Goal: Task Accomplishment & Management: Manage account settings

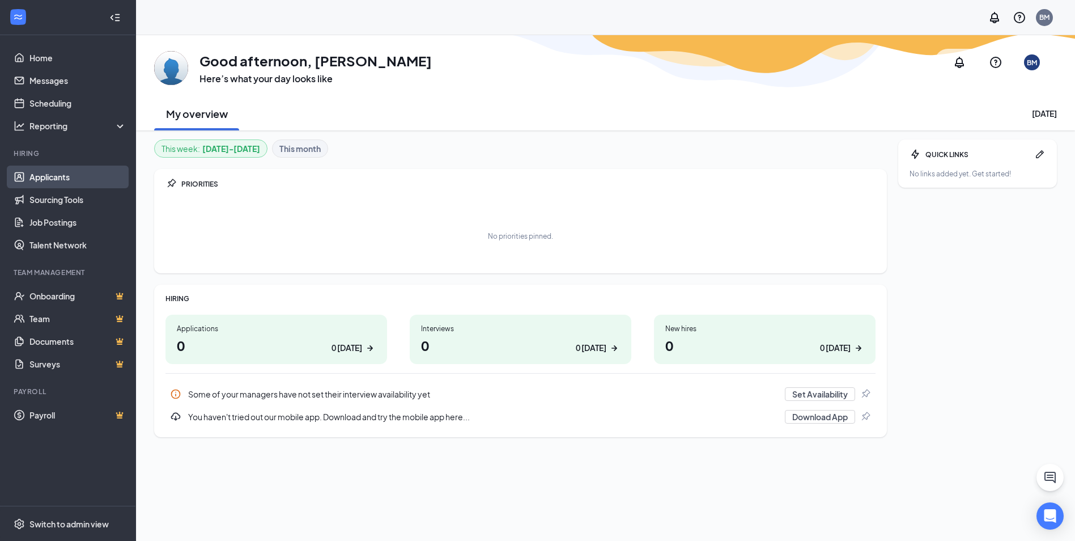
click at [63, 177] on link "Applicants" at bounding box center [77, 177] width 97 height 23
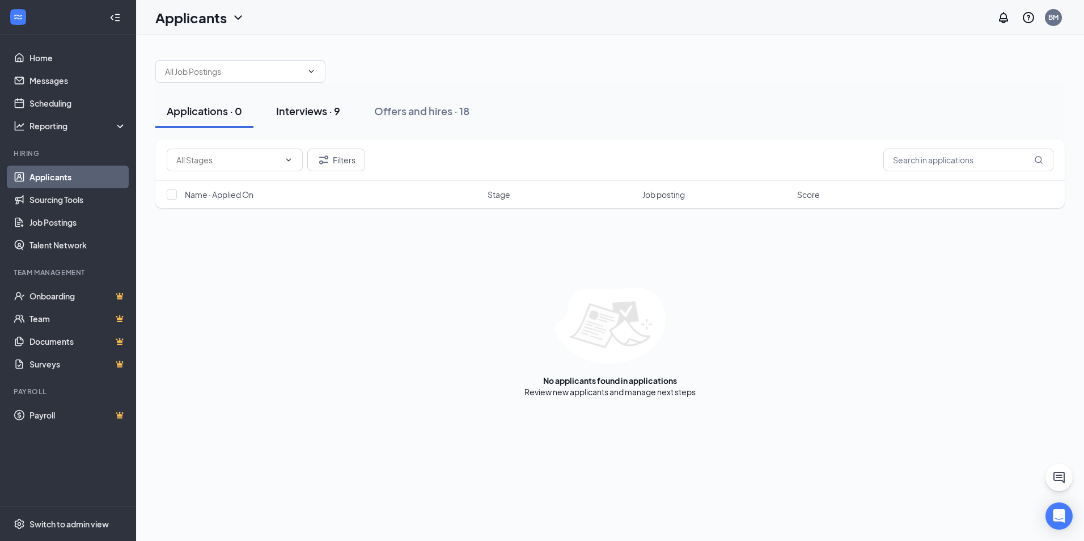
click at [327, 121] on button "Interviews · 9" at bounding box center [308, 111] width 87 height 34
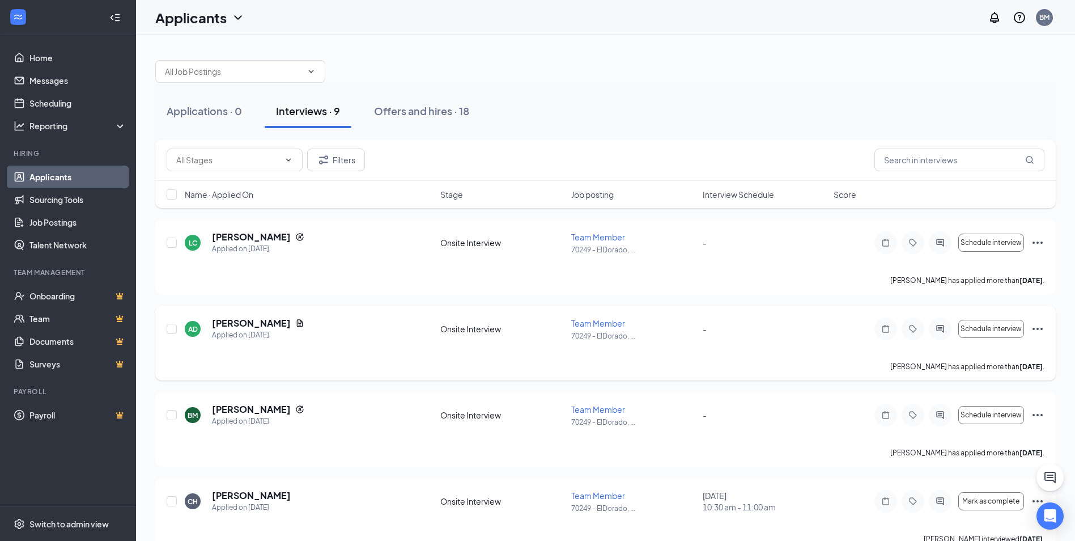
click at [1039, 337] on div "Schedule interview" at bounding box center [960, 328] width 170 height 23
click at [1037, 334] on icon "Ellipses" at bounding box center [1038, 329] width 14 height 14
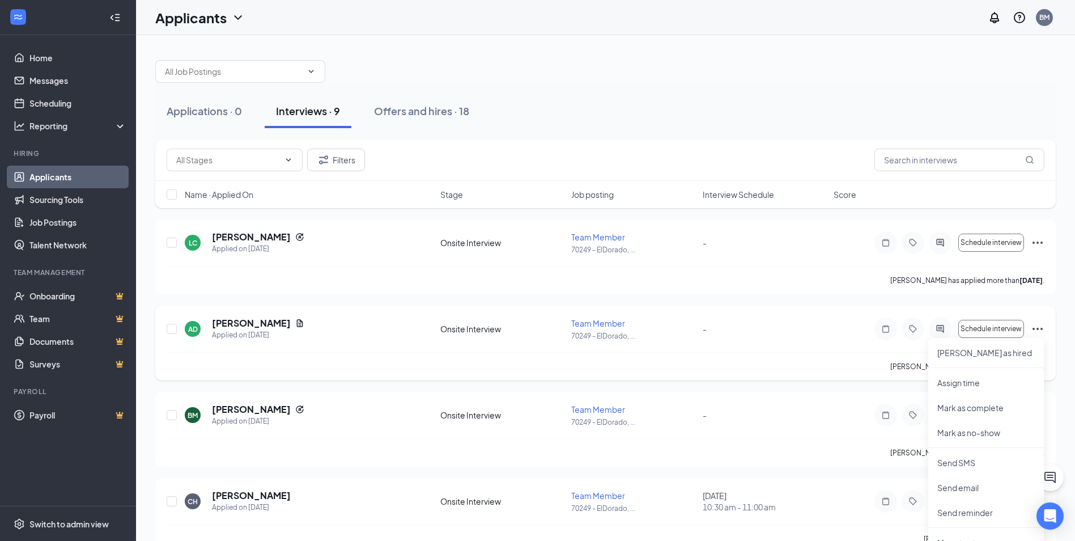
click at [581, 326] on span "Team Member" at bounding box center [598, 323] width 54 height 10
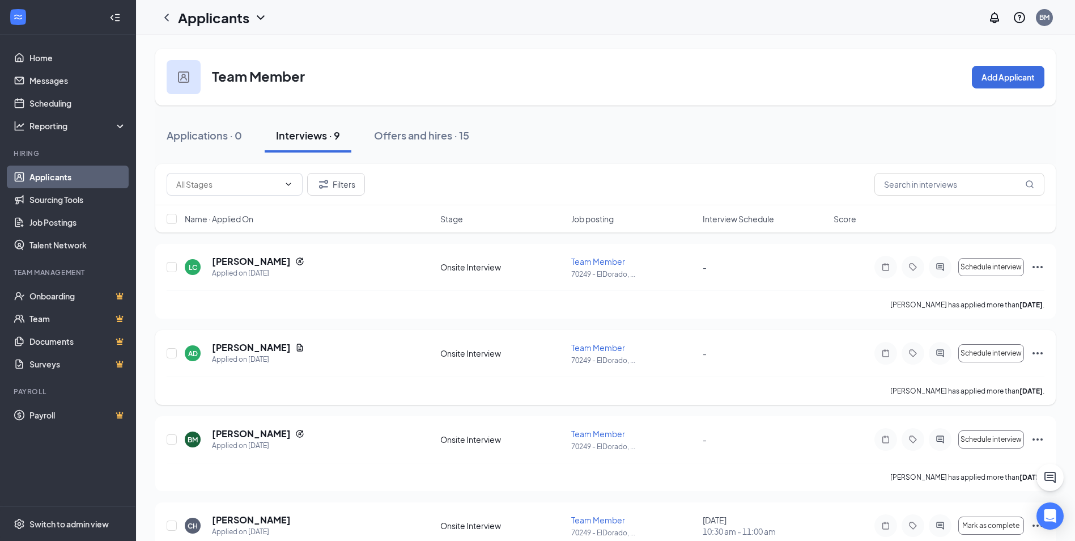
click at [574, 351] on span "Team Member" at bounding box center [598, 347] width 54 height 10
click at [1041, 352] on icon "Ellipses" at bounding box center [1038, 353] width 14 height 14
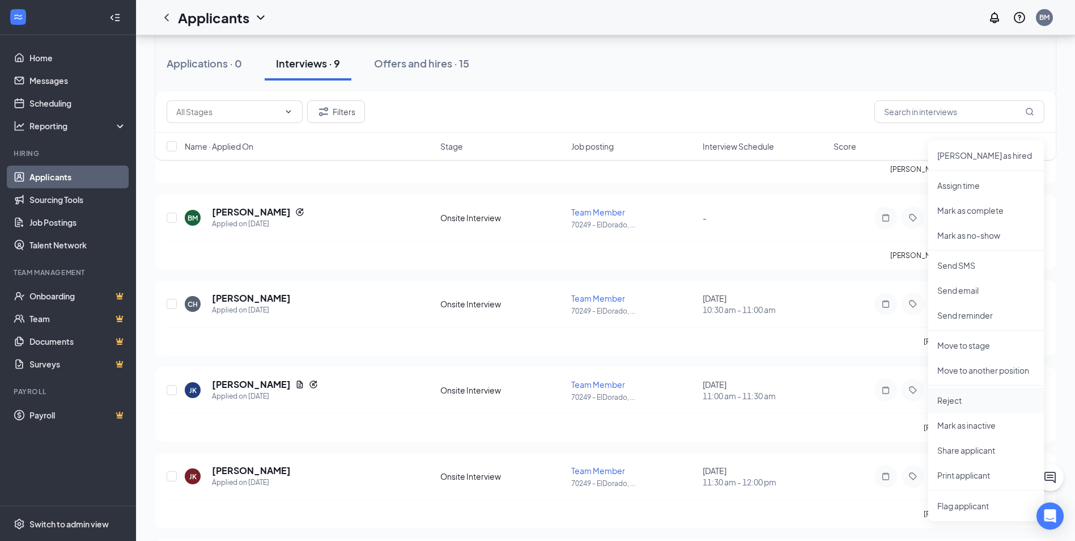
scroll to position [227, 0]
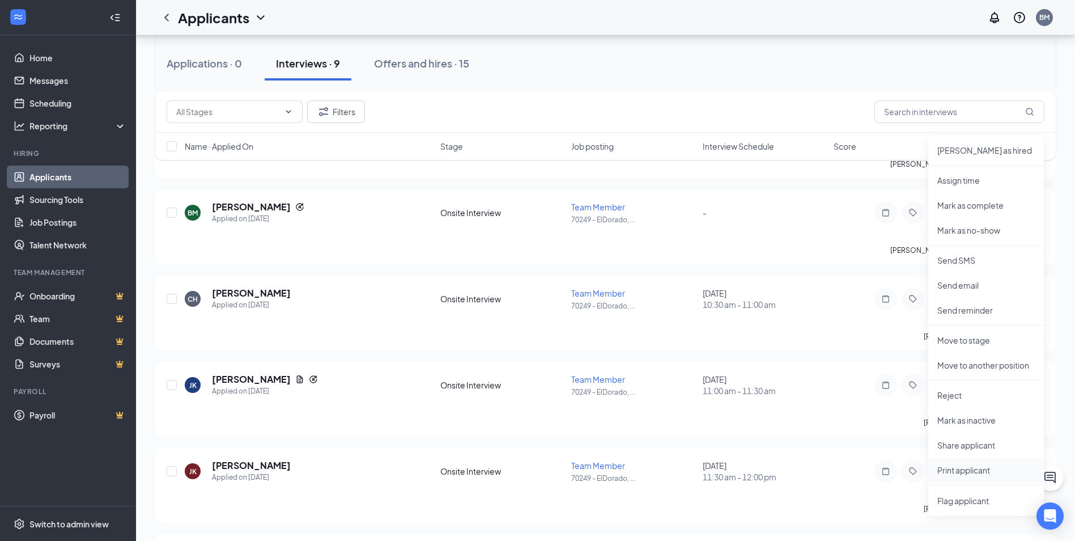
click at [976, 475] on p "Print applicant" at bounding box center [987, 469] width 98 height 11
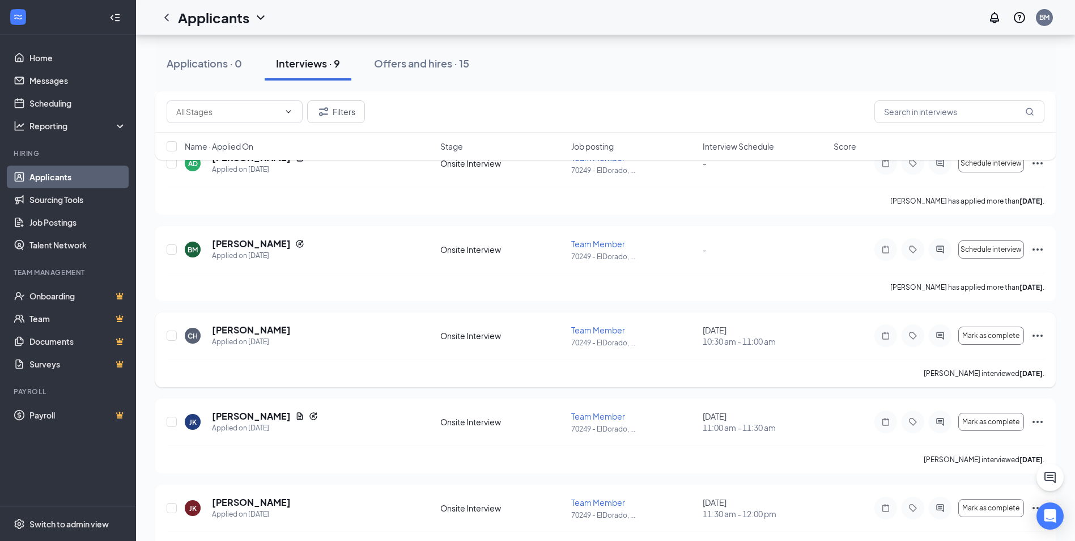
scroll to position [113, 0]
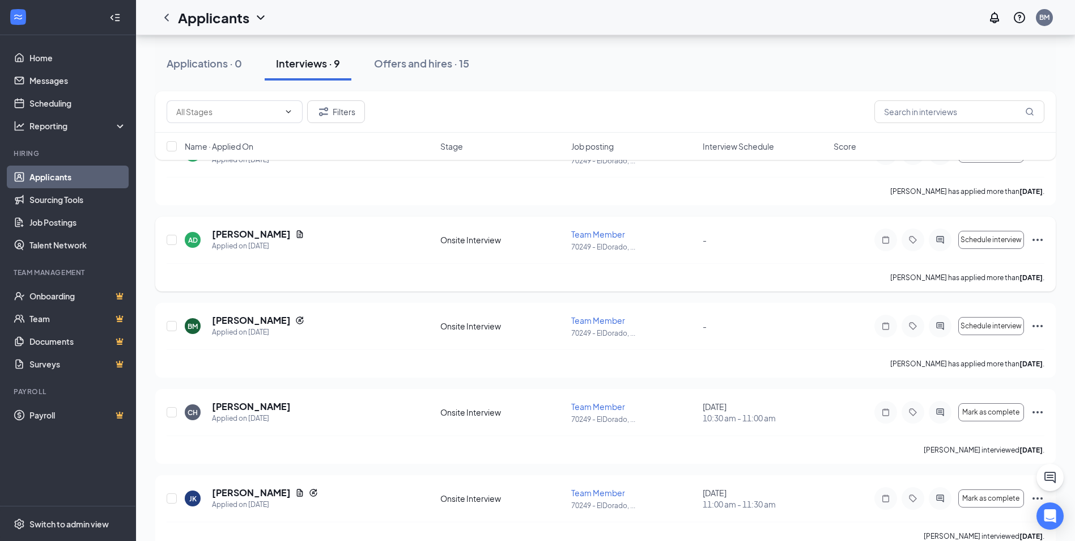
click at [1031, 241] on icon "Ellipses" at bounding box center [1038, 240] width 14 height 14
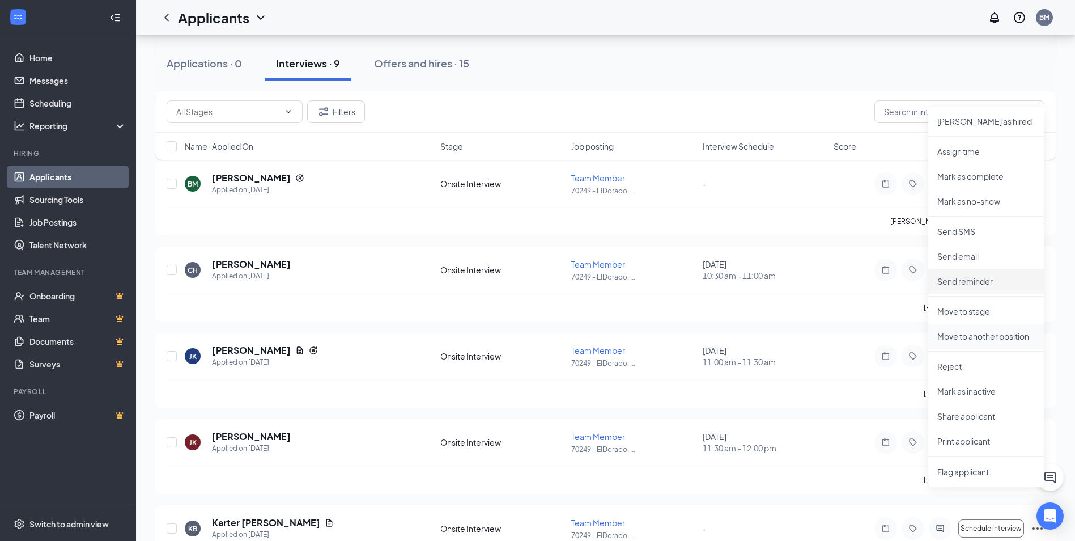
scroll to position [283, 0]
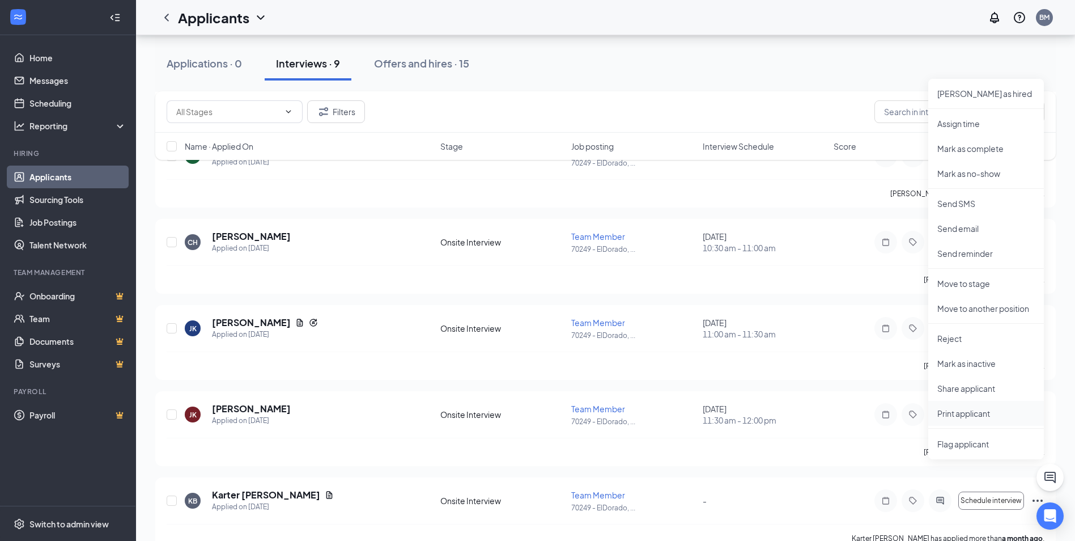
click at [955, 421] on li "Print applicant" at bounding box center [987, 413] width 116 height 25
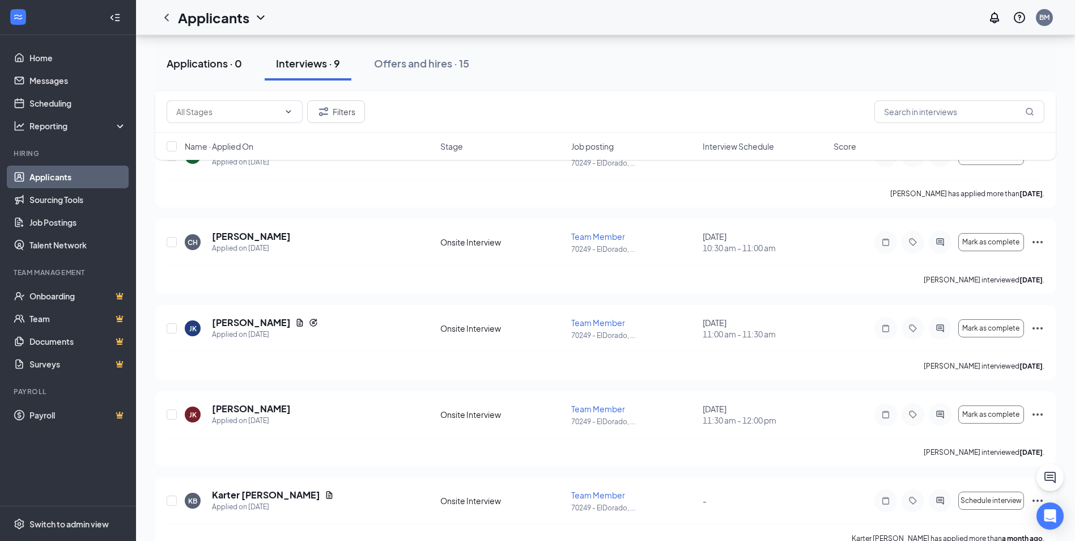
click at [203, 54] on button "Applications · 0" at bounding box center [204, 63] width 98 height 34
